Goal: Information Seeking & Learning: Learn about a topic

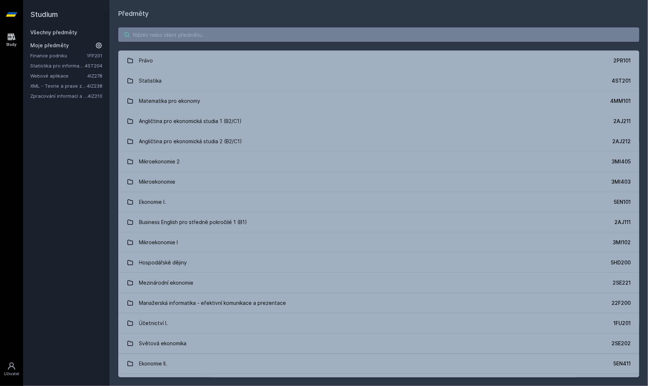
click at [218, 33] on input "search" at bounding box center [378, 34] width 521 height 14
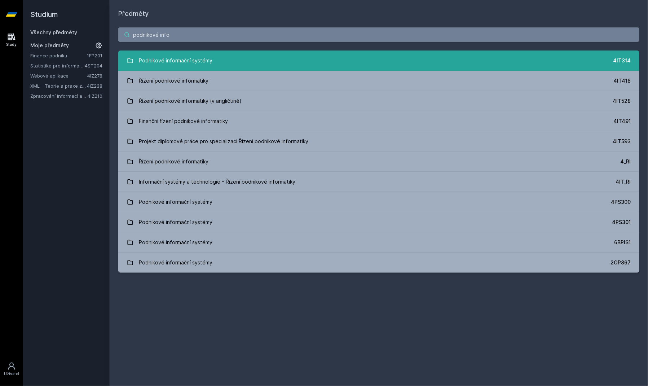
type input "podnikové info"
click at [198, 63] on div "Podnikové informační systémy" at bounding box center [176, 60] width 74 height 14
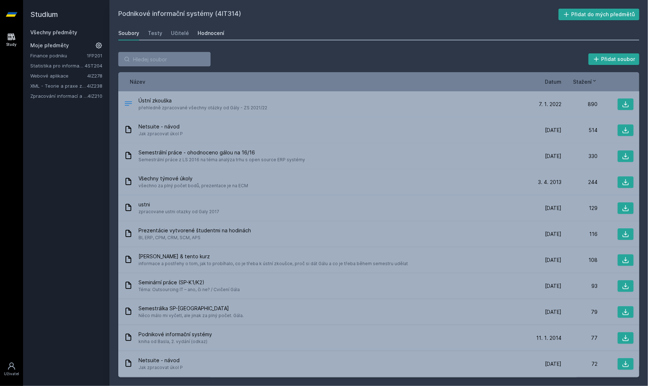
click at [216, 30] on link "Hodnocení" at bounding box center [211, 33] width 27 height 14
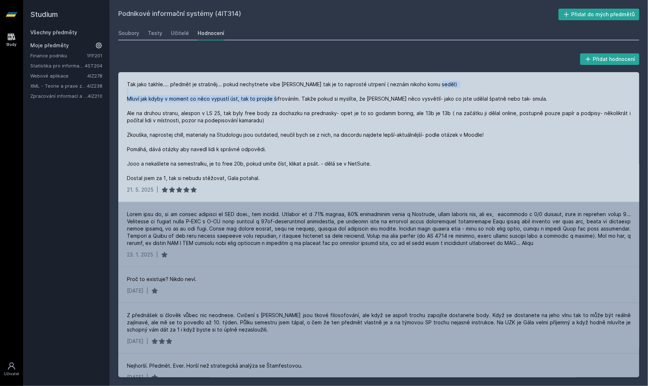
drag, startPoint x: 128, startPoint y: 99, endPoint x: 295, endPoint y: 99, distance: 167.6
click at [295, 99] on div "Tak jako takhle.... předmět je strašněj... pokud nechytnete vibe [PERSON_NAME] …" at bounding box center [379, 131] width 504 height 101
click at [427, 167] on div "Tak jako takhle.... předmět je strašněj... pokud nechytnete vibe [PERSON_NAME] …" at bounding box center [379, 131] width 504 height 101
